Goal: Information Seeking & Learning: Compare options

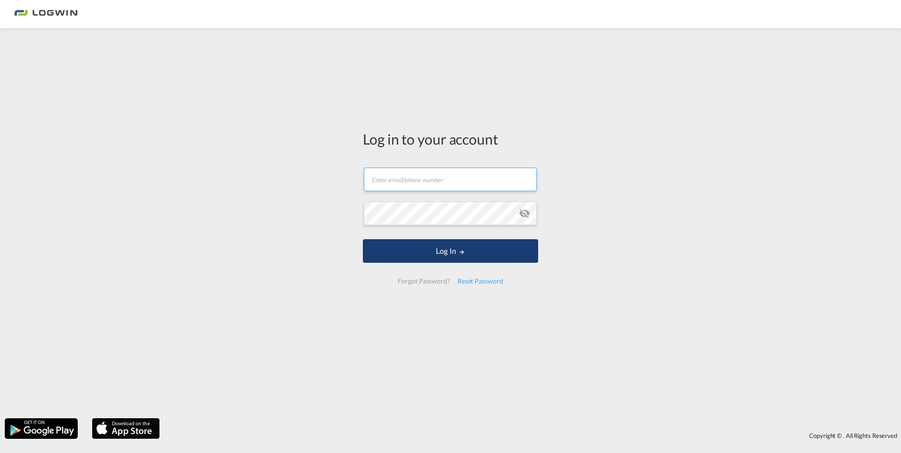
type input "[PERSON_NAME][EMAIL_ADDRESS][PERSON_NAME][DOMAIN_NAME]"
click at [450, 253] on button "Log In" at bounding box center [450, 251] width 175 height 24
